Goal: Transaction & Acquisition: Obtain resource

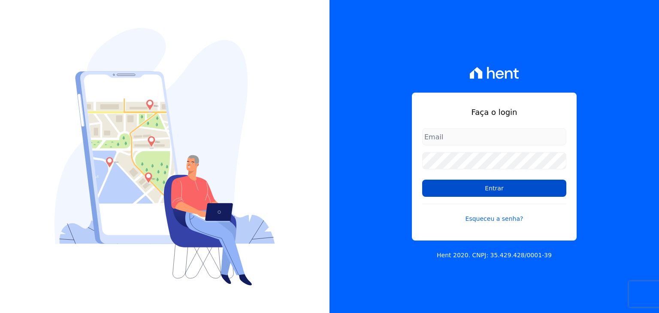
type input "jonson.candido@oliveirainc.com.br"
click at [477, 194] on input "Entrar" at bounding box center [494, 188] width 144 height 17
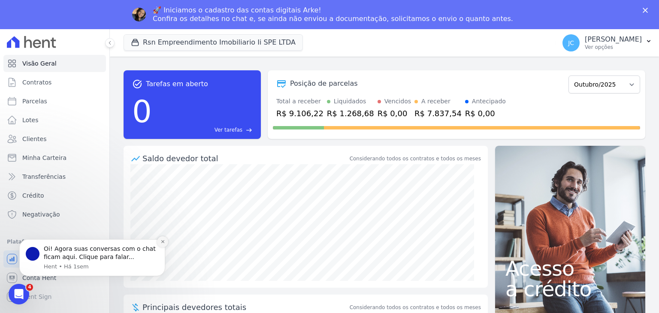
click at [161, 240] on icon "Dismiss notification" at bounding box center [162, 241] width 5 height 5
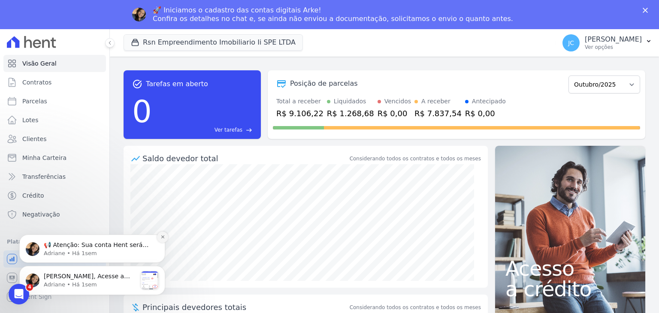
click at [163, 235] on icon "Dismiss notification" at bounding box center [162, 237] width 5 height 5
click at [161, 268] on icon "Dismiss notification" at bounding box center [162, 268] width 5 height 5
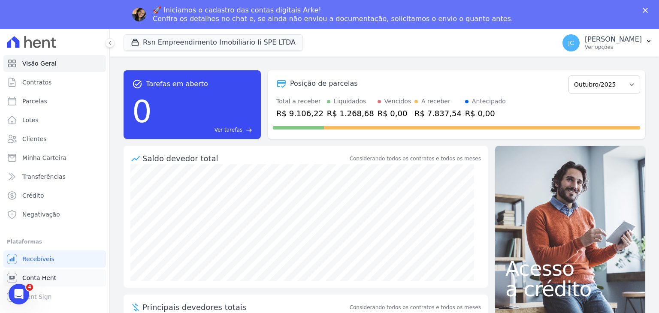
click at [58, 278] on link "Conta Hent" at bounding box center [54, 277] width 103 height 17
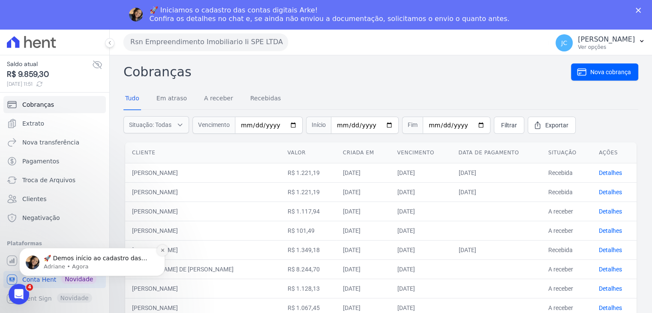
click at [161, 249] on icon "Dismiss notification" at bounding box center [162, 250] width 3 height 3
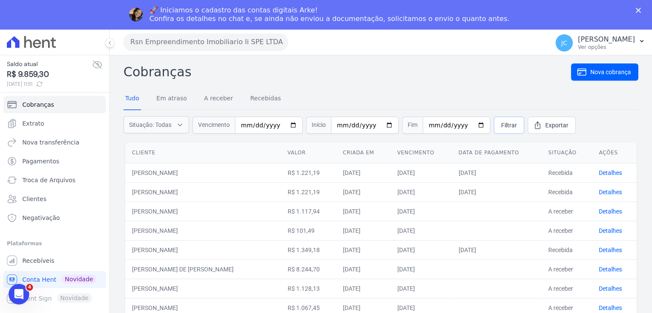
click at [501, 126] on span "Filtrar" at bounding box center [509, 125] width 16 height 9
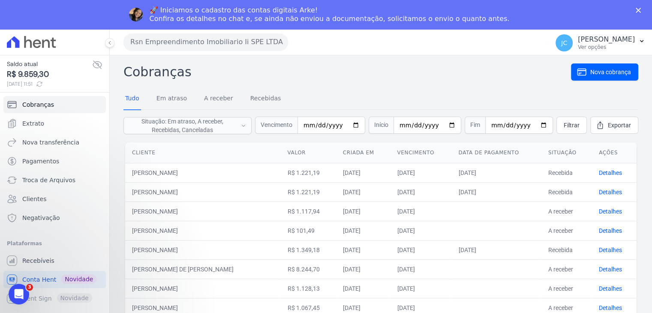
click at [171, 158] on th "Cliente" at bounding box center [202, 152] width 155 height 21
click at [145, 156] on th "Cliente" at bounding box center [202, 152] width 155 height 21
click at [51, 259] on link "Recebíveis" at bounding box center [54, 260] width 103 height 17
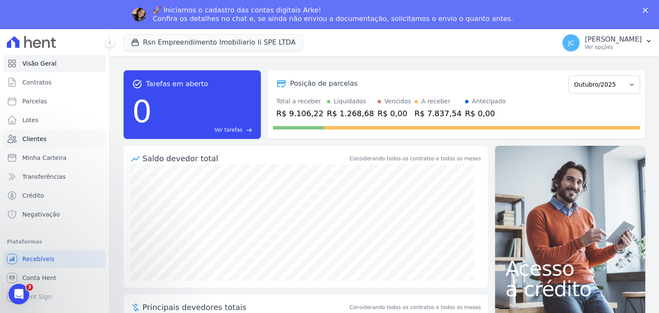
click at [32, 138] on span "Clientes" at bounding box center [34, 139] width 24 height 9
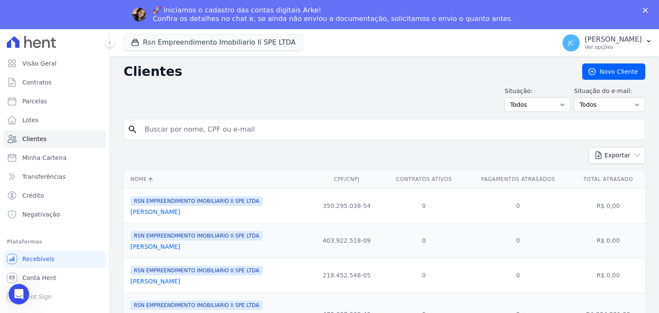
click at [214, 129] on input "search" at bounding box center [390, 129] width 502 height 17
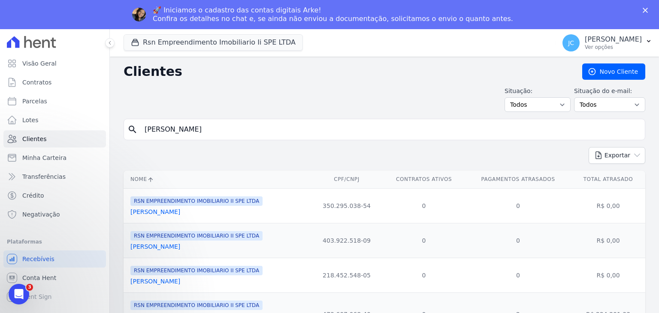
type input "marcos"
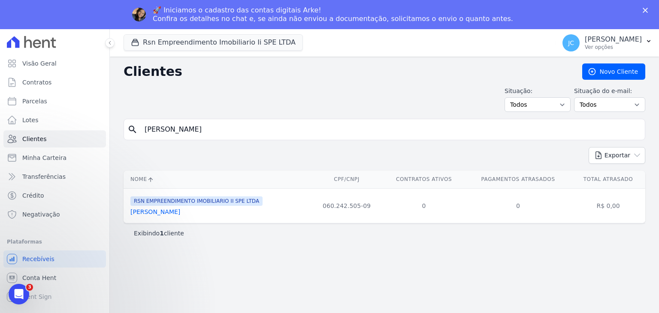
click at [180, 211] on link "Marcos Soares Da Fonseca" at bounding box center [155, 211] width 50 height 7
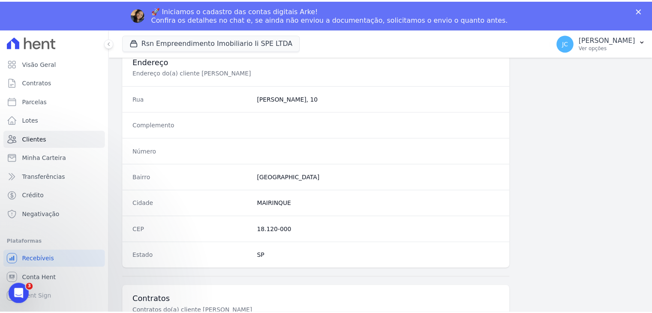
scroll to position [447, 0]
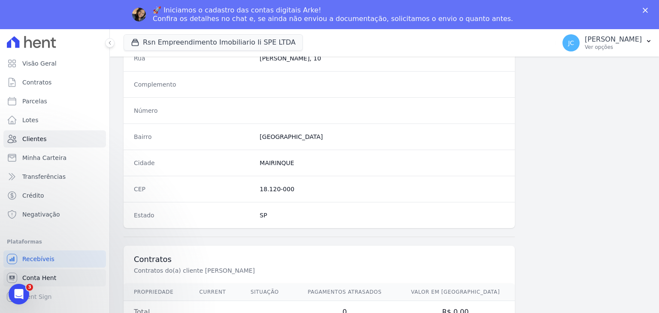
click at [51, 280] on span "Conta Hent" at bounding box center [39, 278] width 34 height 9
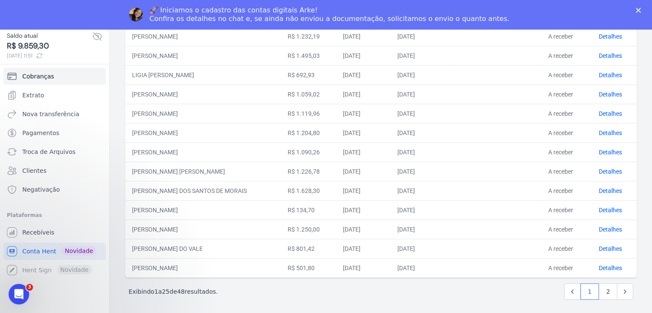
scroll to position [29, 0]
click at [606, 291] on link "2" at bounding box center [608, 291] width 18 height 16
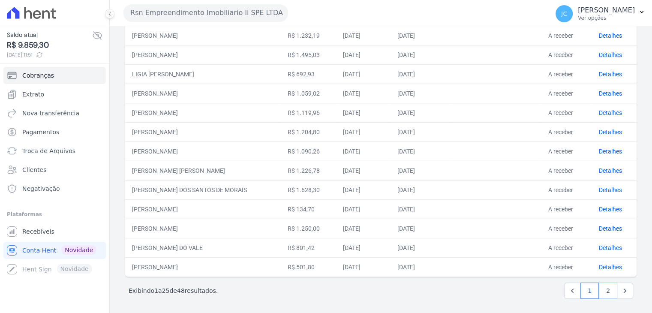
scroll to position [0, 0]
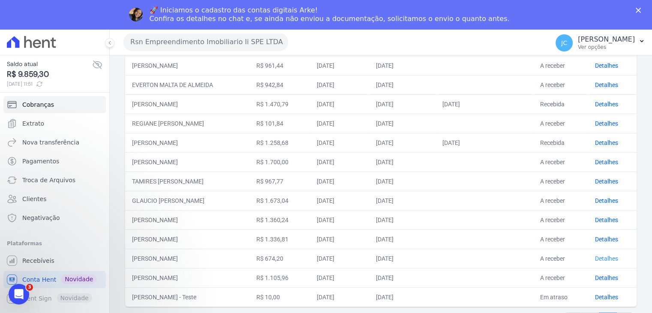
click at [608, 259] on link "Detalhes" at bounding box center [606, 258] width 23 height 7
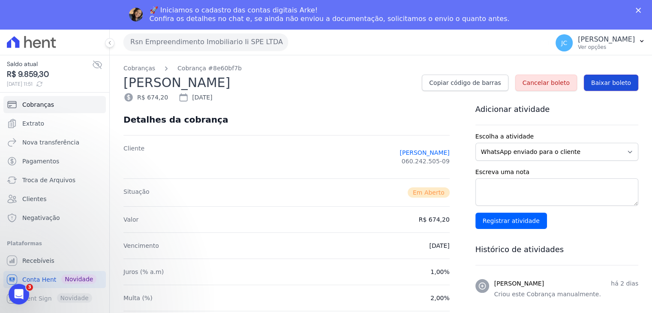
click at [592, 85] on span "Baixar boleto" at bounding box center [612, 83] width 40 height 9
